Goal: Task Accomplishment & Management: Manage account settings

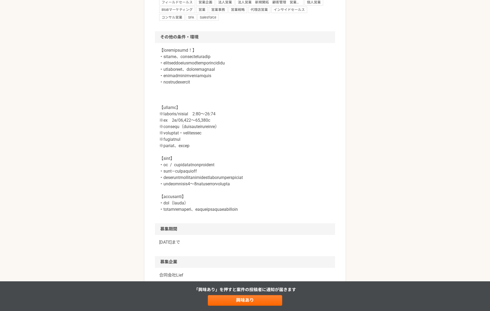
scroll to position [599, 0]
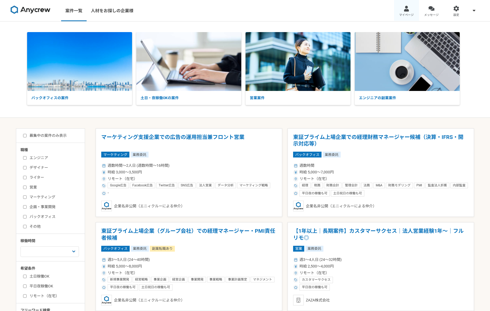
click at [409, 7] on div at bounding box center [406, 9] width 6 height 6
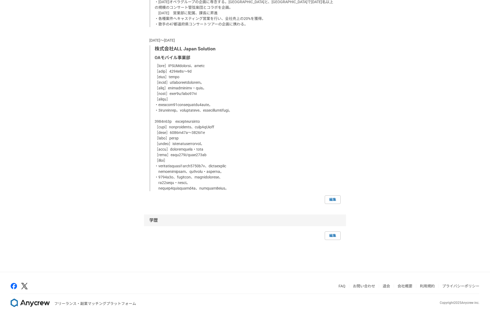
scroll to position [906, 0]
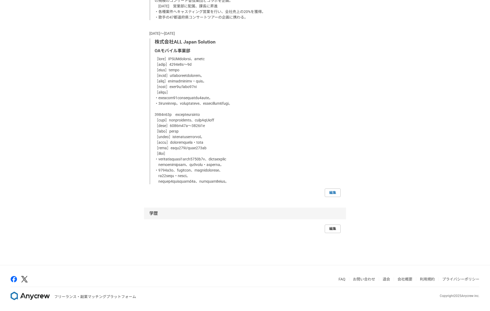
click at [326, 233] on link "編集" at bounding box center [332, 229] width 16 height 8
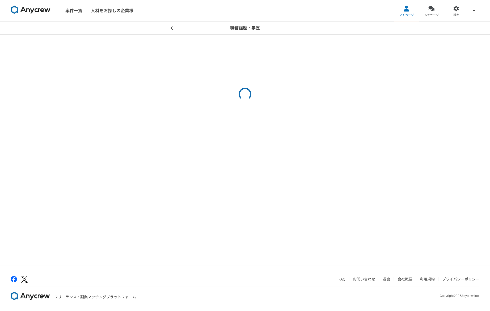
select select "[DATE]"
select select
select select "[DATE]"
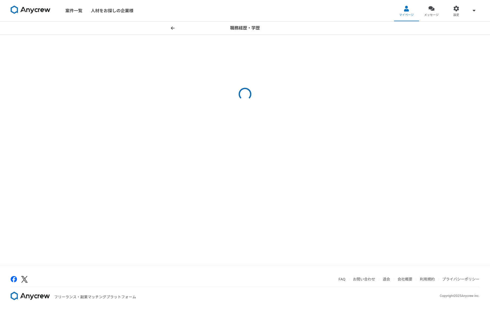
select select "[DATE]"
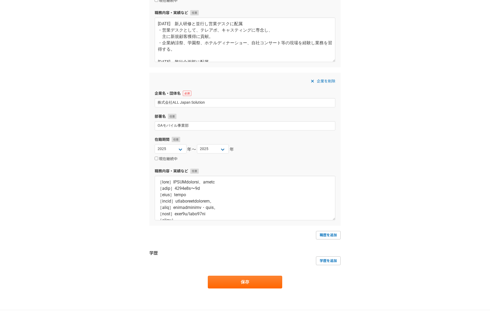
scroll to position [492, 0]
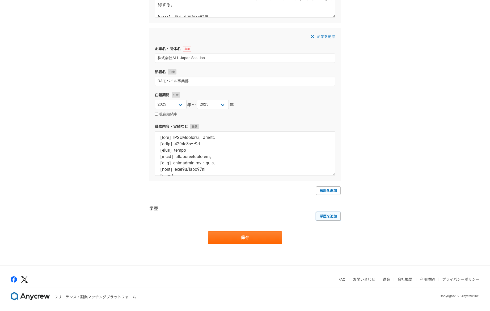
click at [332, 217] on link "学歴を追加" at bounding box center [328, 216] width 25 height 8
select select
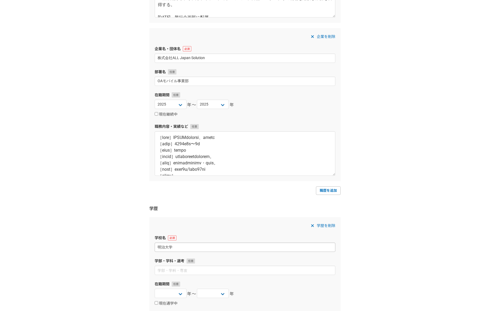
type input "明治大学"
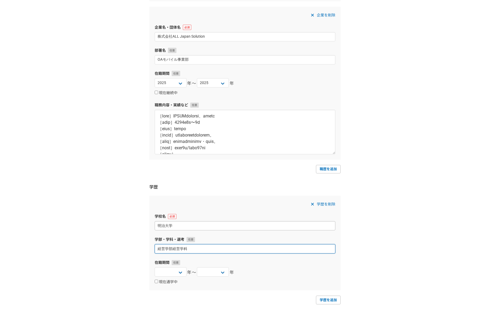
scroll to position [533, 0]
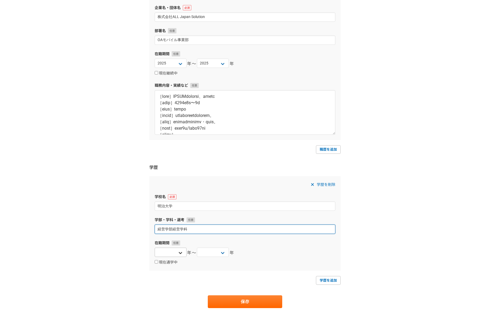
type input "経営学部経営学科"
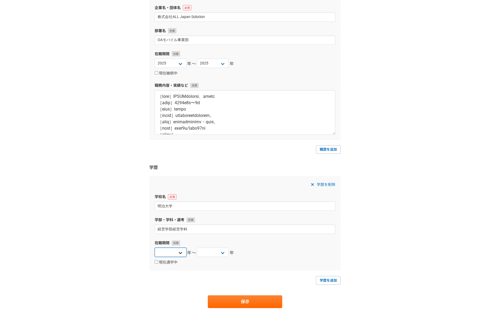
click at [168, 251] on select "[DATE] [DATE] [DATE] [DATE] [DATE] [DATE] [DATE] [DATE] [DATE] [DATE] [DATE] [D…" at bounding box center [171, 252] width 32 height 9
select select "[DATE]"
click at [203, 252] on select "[DATE] [DATE] [DATE] [DATE] [DATE] [DATE] [DATE] [DATE] [DATE] [DATE] [DATE] [D…" at bounding box center [213, 252] width 32 height 9
select select "[DATE]"
click at [258, 298] on button "保存" at bounding box center [245, 302] width 74 height 13
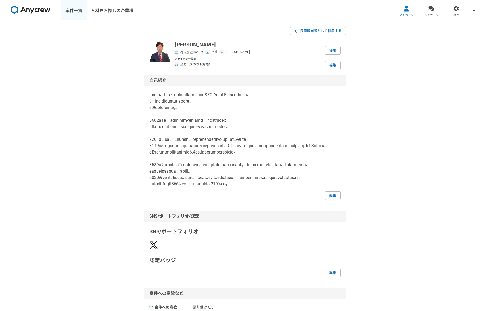
click at [70, 8] on link "案件一覧" at bounding box center [73, 10] width 25 height 21
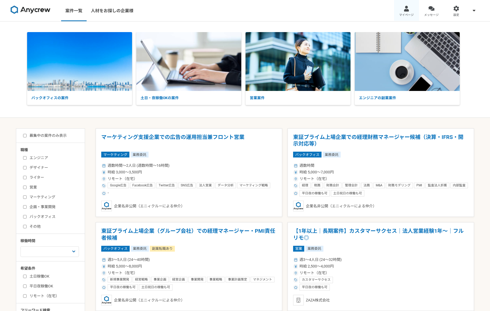
click at [407, 12] on link "マイページ" at bounding box center [406, 10] width 25 height 21
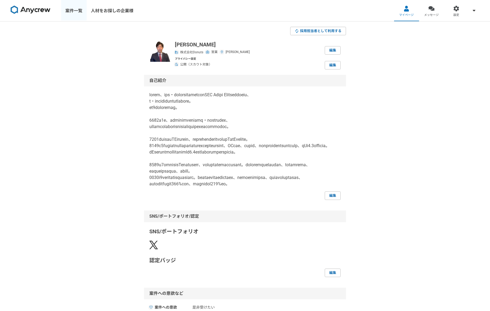
click at [77, 9] on link "案件一覧" at bounding box center [73, 10] width 25 height 21
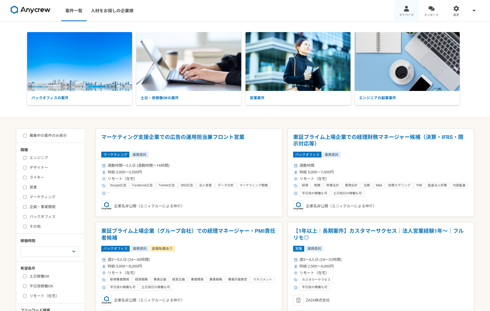
click at [408, 11] on div at bounding box center [406, 9] width 6 height 6
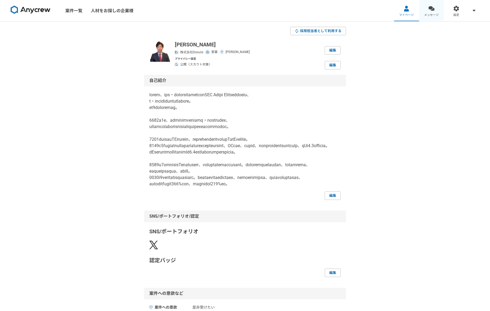
click at [439, 13] on link "メッセージ" at bounding box center [431, 10] width 25 height 21
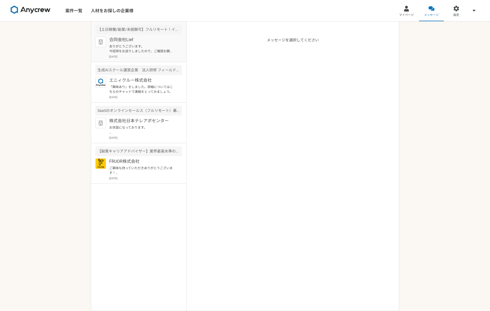
click at [139, 53] on p "ありがとうございます。 今招待をお送りしましたので、ご確認お願い致します。" at bounding box center [142, 49] width 66 height 10
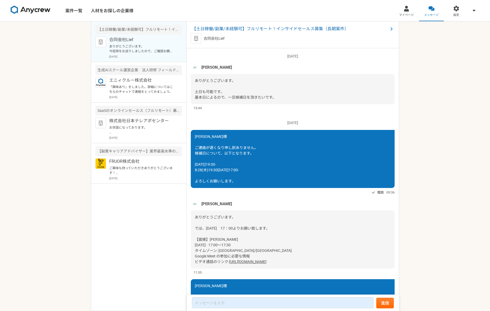
scroll to position [476, 0]
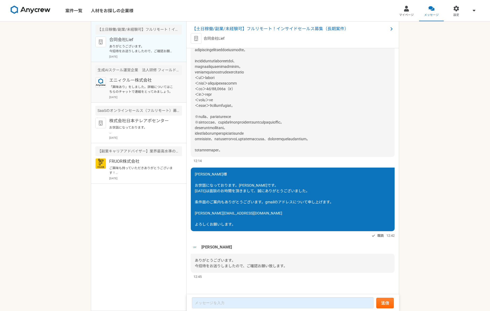
click at [149, 74] on div "生成AIスクール運営企業　法人研修 フィールドセールスリーダー候補" at bounding box center [138, 70] width 87 height 10
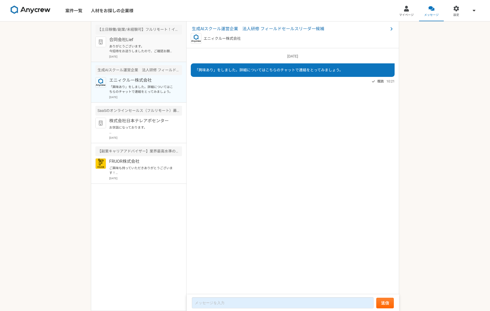
click at [143, 44] on div "合同会社Lief ありがとうございます。 今招待をお送りしましたので、ご確認お願い致します。 [DATE]" at bounding box center [145, 48] width 73 height 22
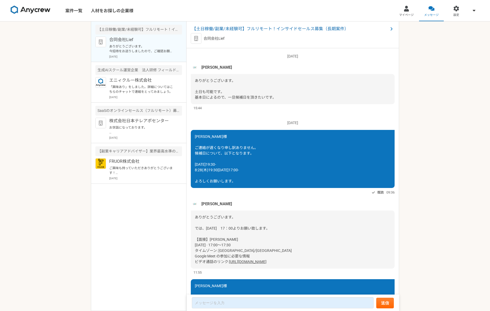
scroll to position [476, 0]
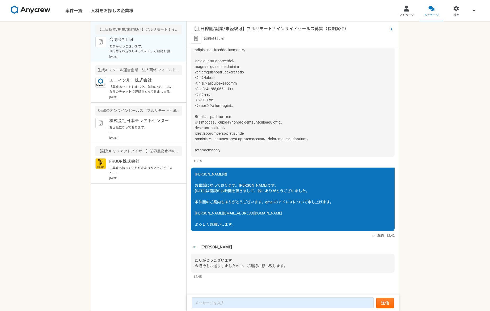
click at [253, 28] on span "【土日稼働/副業/未経験可】フルリモート！インサイドセールス募集（長期案件）" at bounding box center [290, 29] width 196 height 6
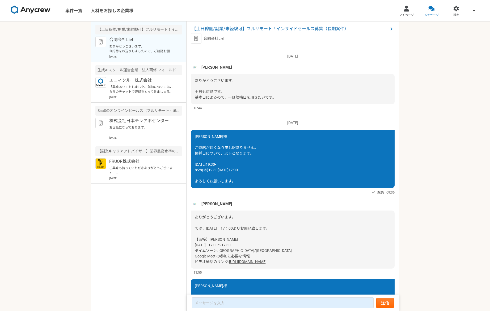
scroll to position [476, 0]
